Goal: Find specific page/section: Find specific page/section

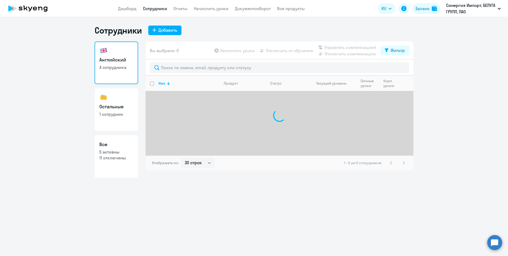
select select "30"
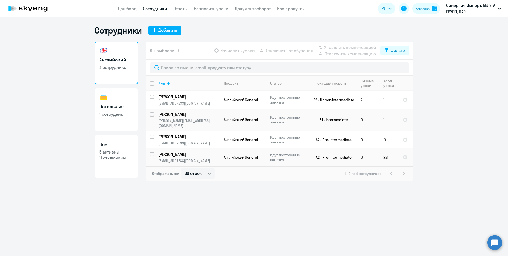
click at [117, 126] on link "Остальные 1 сотрудник" at bounding box center [117, 109] width 44 height 43
select select "30"
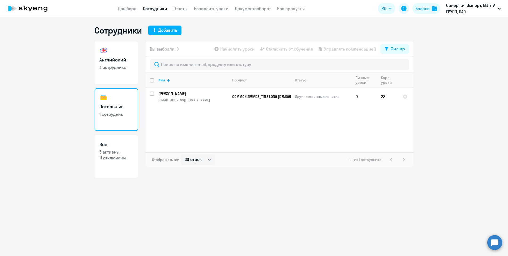
click at [114, 77] on link "Английский 4 сотрудника" at bounding box center [117, 62] width 44 height 43
select select "30"
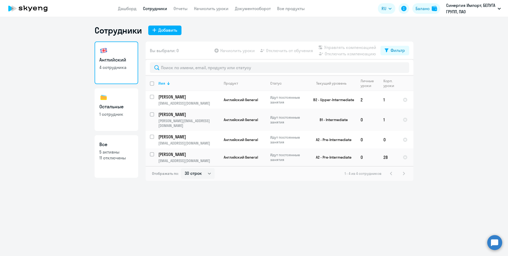
click at [116, 124] on link "Остальные 1 сотрудник" at bounding box center [117, 109] width 44 height 43
select select "30"
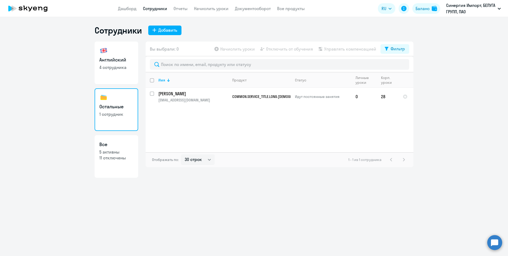
click at [117, 75] on link "Английский 4 сотрудника" at bounding box center [117, 62] width 44 height 43
select select "30"
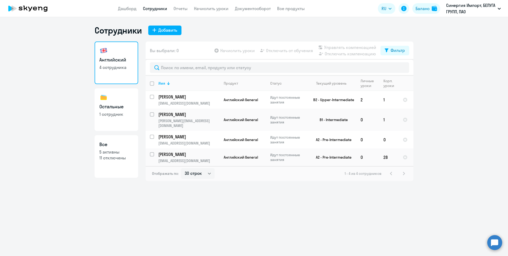
select select "30"
click at [120, 124] on link "Остальные 1 сотрудник" at bounding box center [117, 109] width 44 height 43
select select "30"
